Goal: Find specific page/section: Find specific page/section

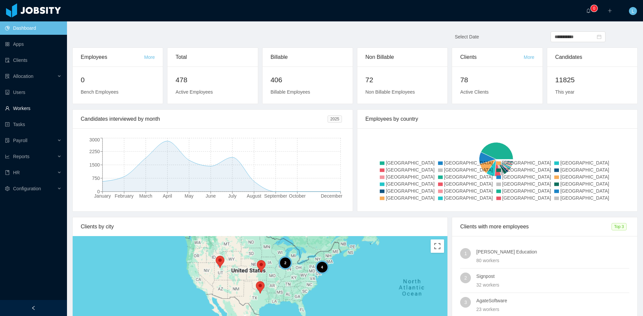
click at [25, 110] on link "Workers" at bounding box center [33, 108] width 57 height 13
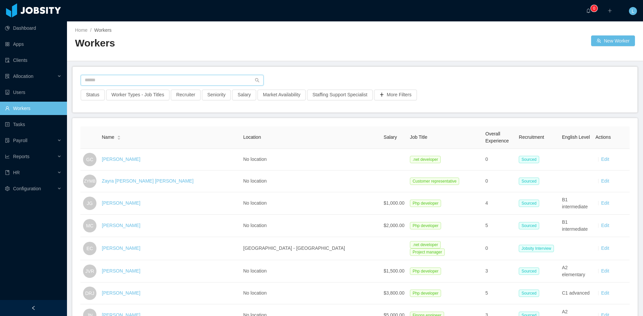
click at [116, 83] on input "text" at bounding box center [172, 80] width 183 height 11
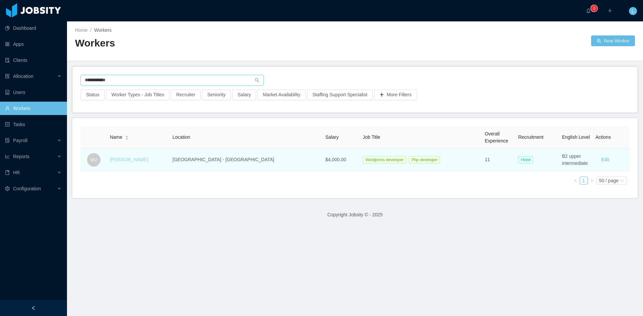
type input "**********"
click at [140, 158] on link "[PERSON_NAME]" at bounding box center [129, 159] width 38 height 5
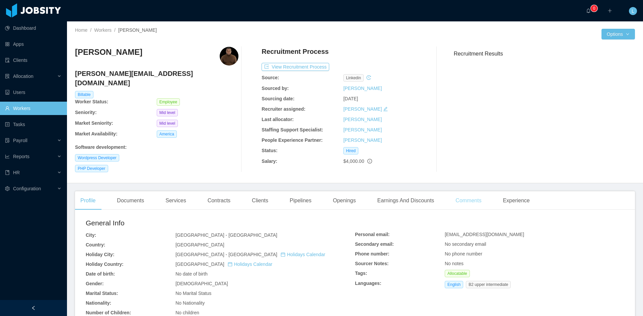
click at [479, 196] on div "Comments" at bounding box center [468, 200] width 36 height 19
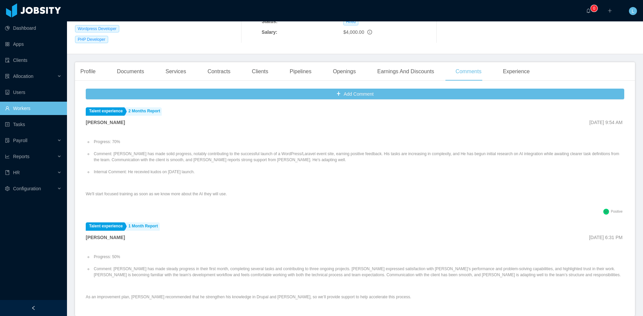
scroll to position [134, 0]
